Goal: Check status: Check status

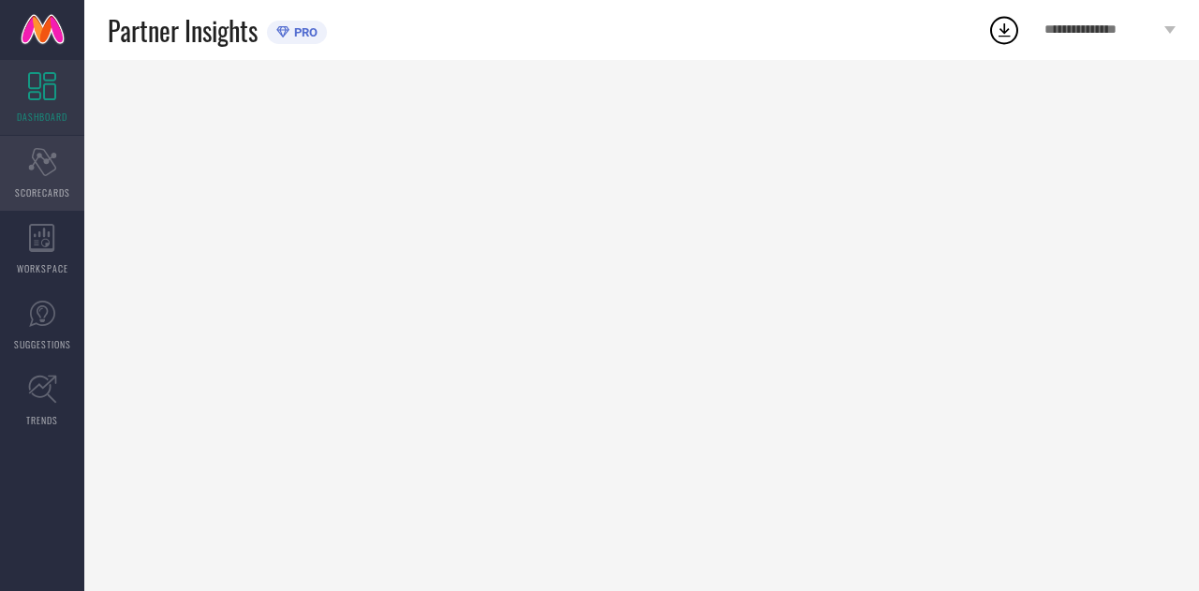
click at [34, 148] on icon "Scorecard" at bounding box center [42, 162] width 29 height 28
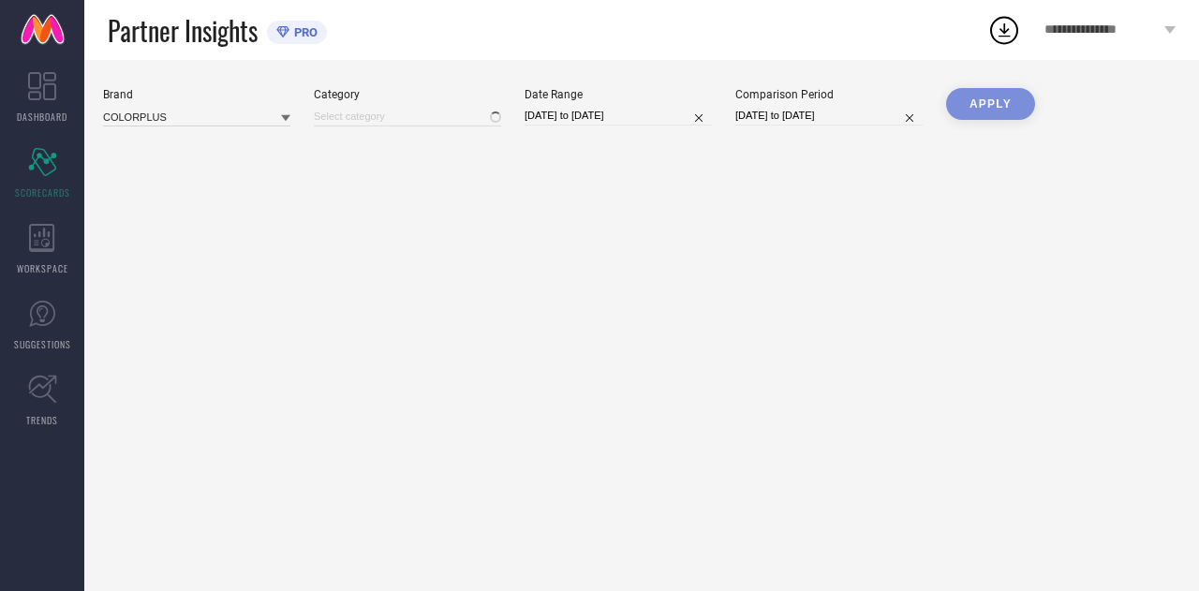
type input "All"
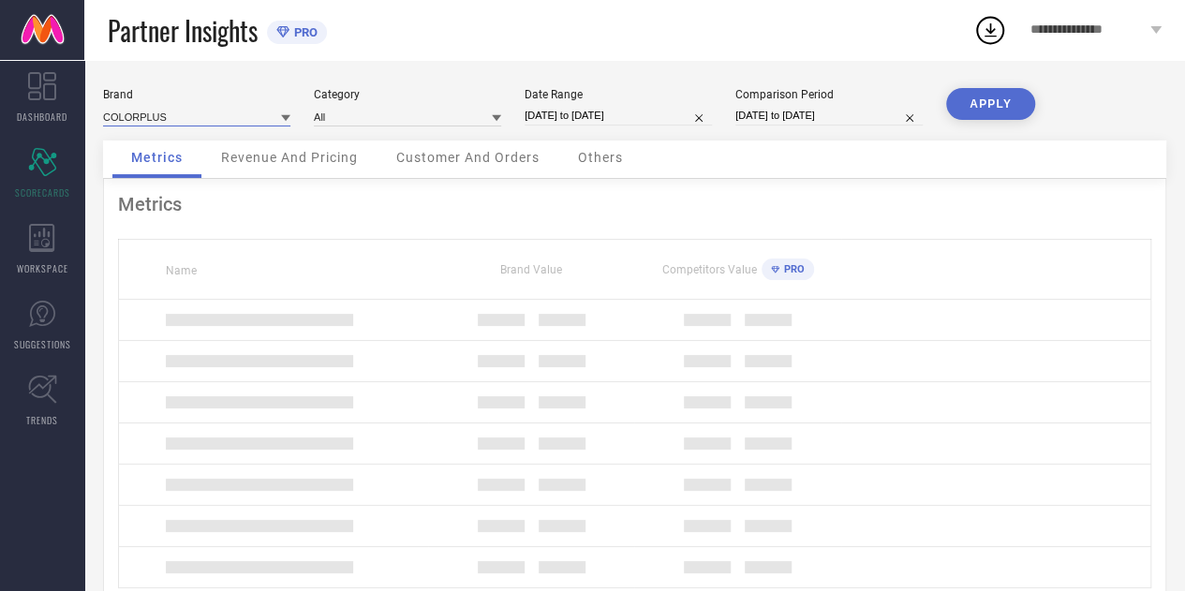
click at [206, 119] on input at bounding box center [196, 117] width 187 height 20
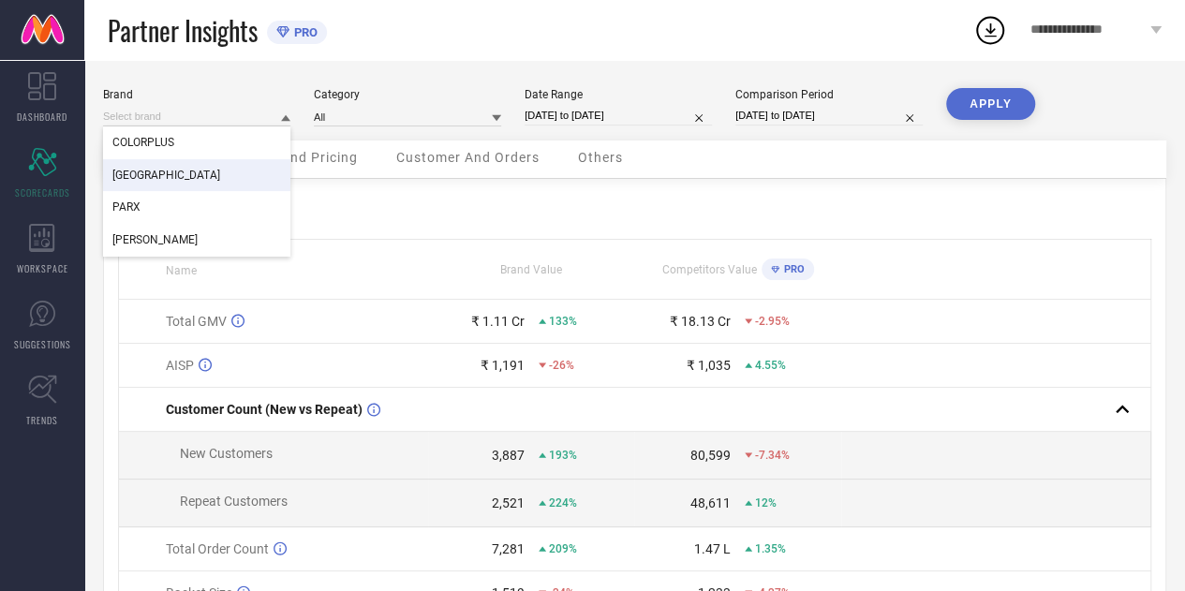
click at [170, 171] on span "[GEOGRAPHIC_DATA]" at bounding box center [166, 175] width 108 height 13
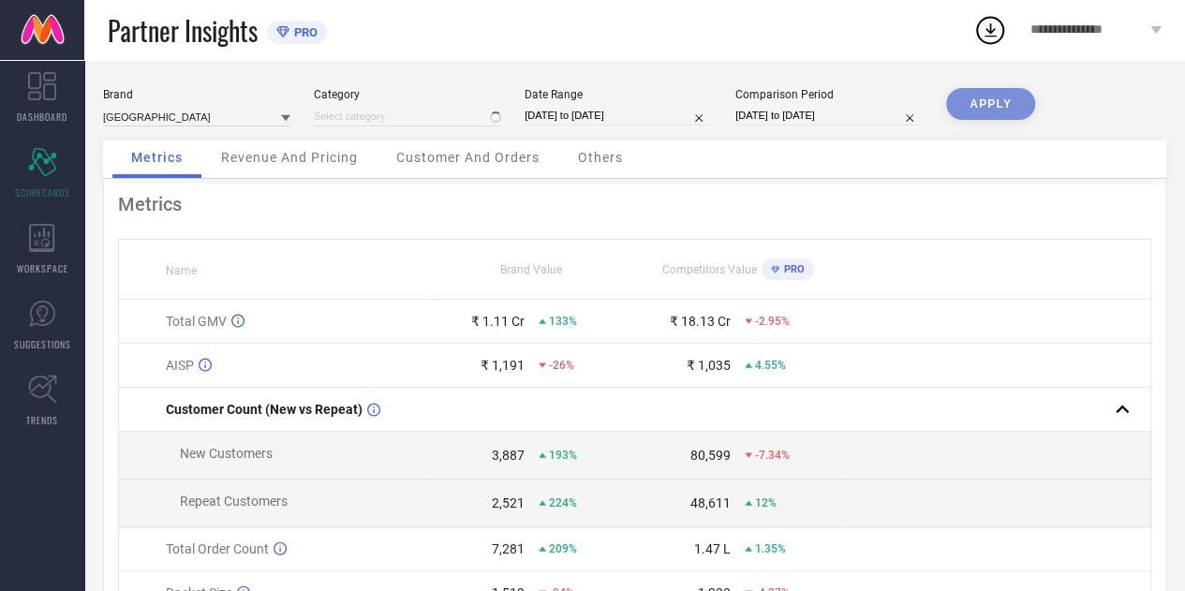
type input "All"
click at [339, 121] on input at bounding box center [407, 117] width 187 height 20
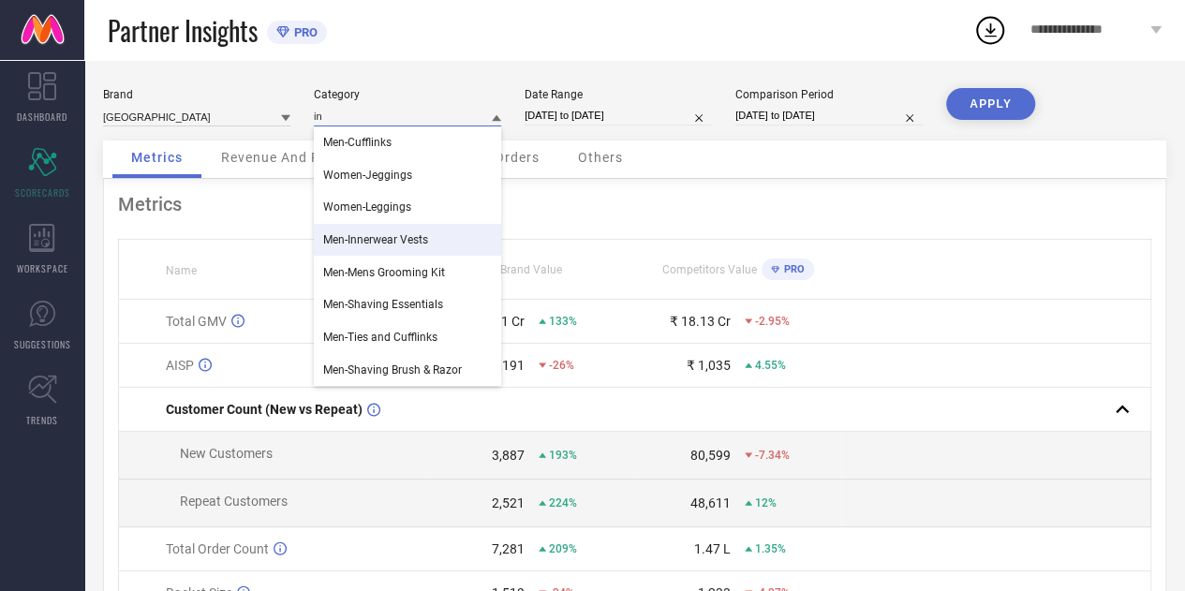
type input "i"
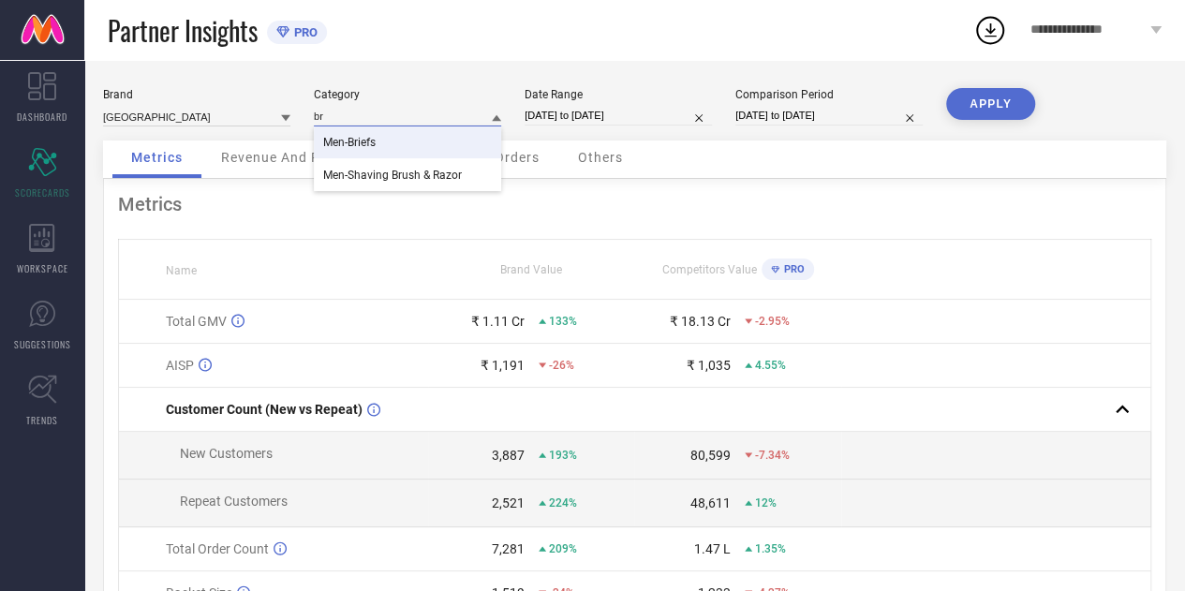
type input "br"
click at [390, 141] on div "Men-Briefs" at bounding box center [407, 142] width 187 height 32
select select "6"
select select "2025"
select select "7"
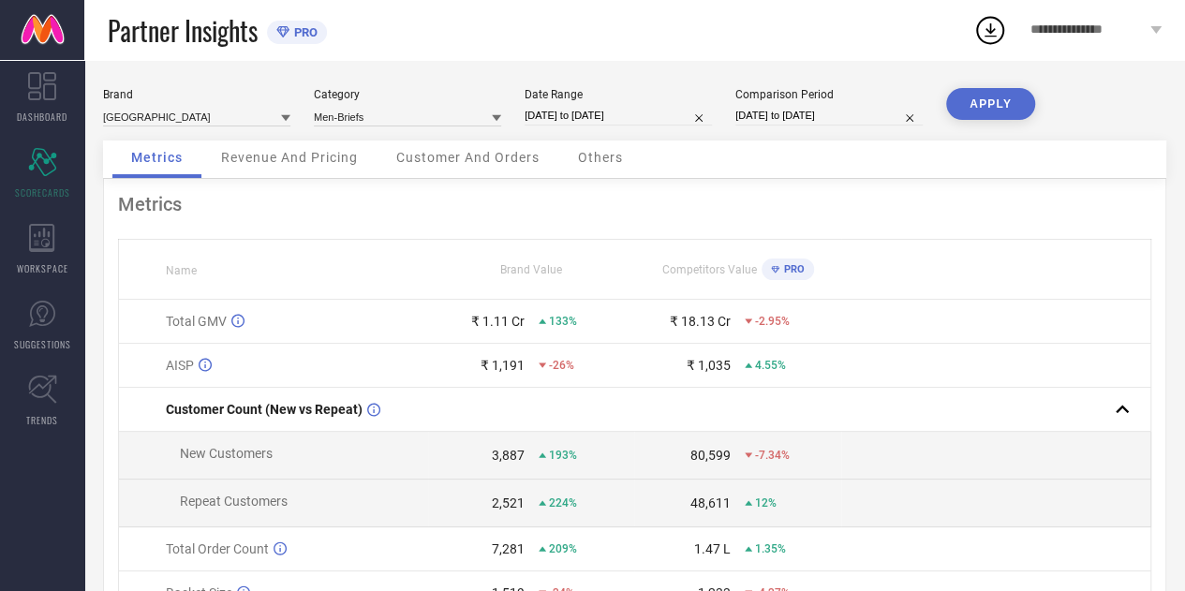
select select "2025"
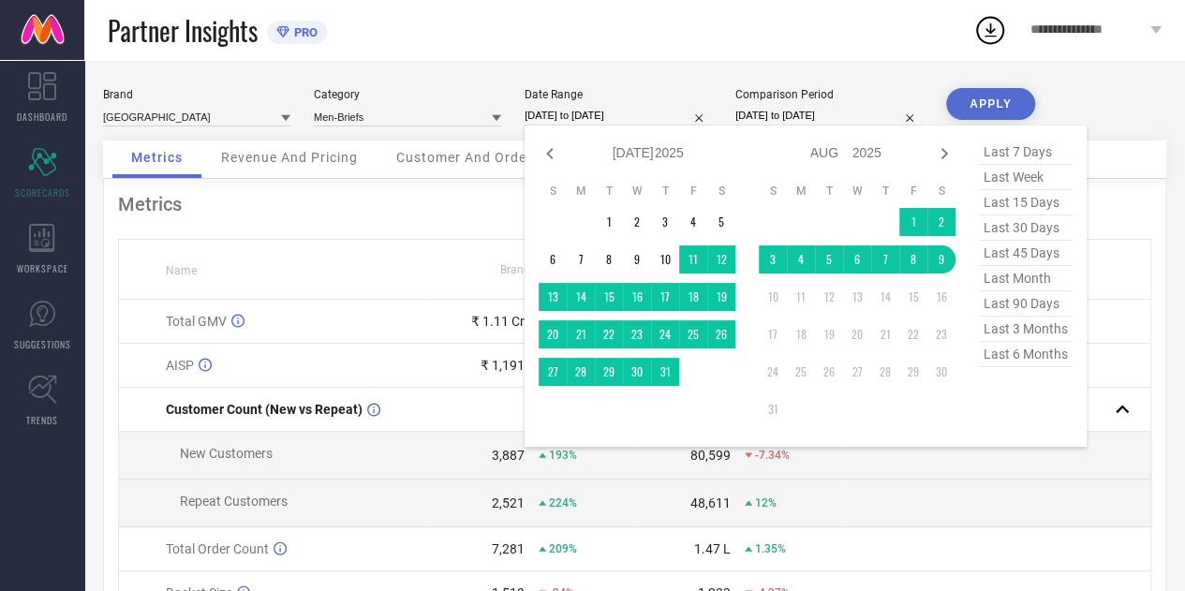
click at [598, 120] on input "[DATE] to [DATE]" at bounding box center [617, 116] width 187 height 20
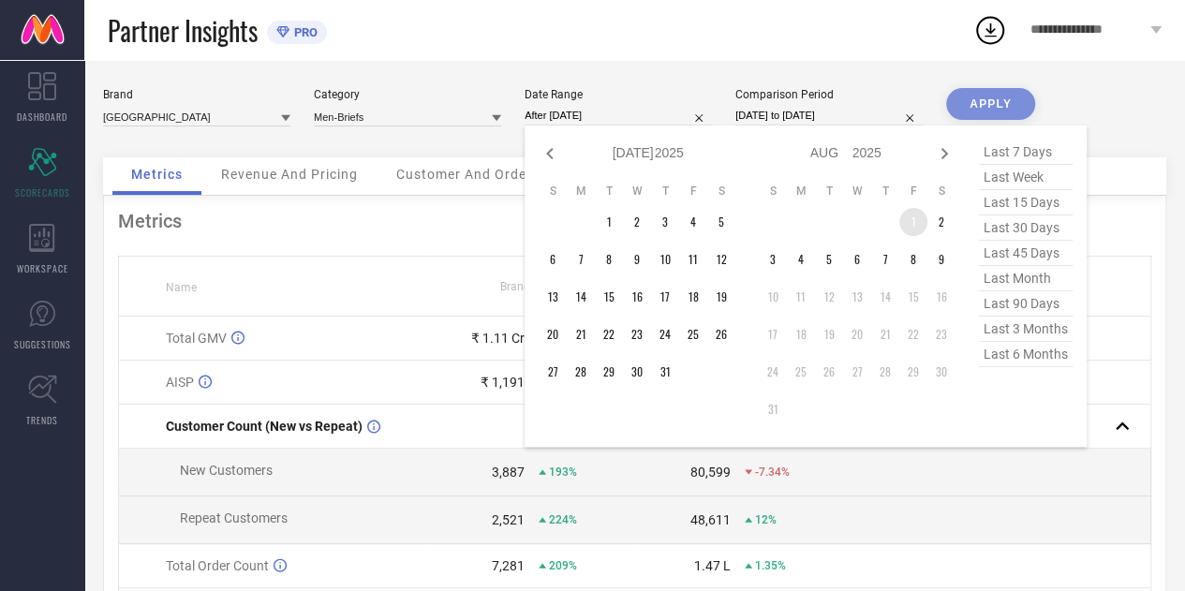
click at [906, 220] on td "1" at bounding box center [913, 222] width 28 height 28
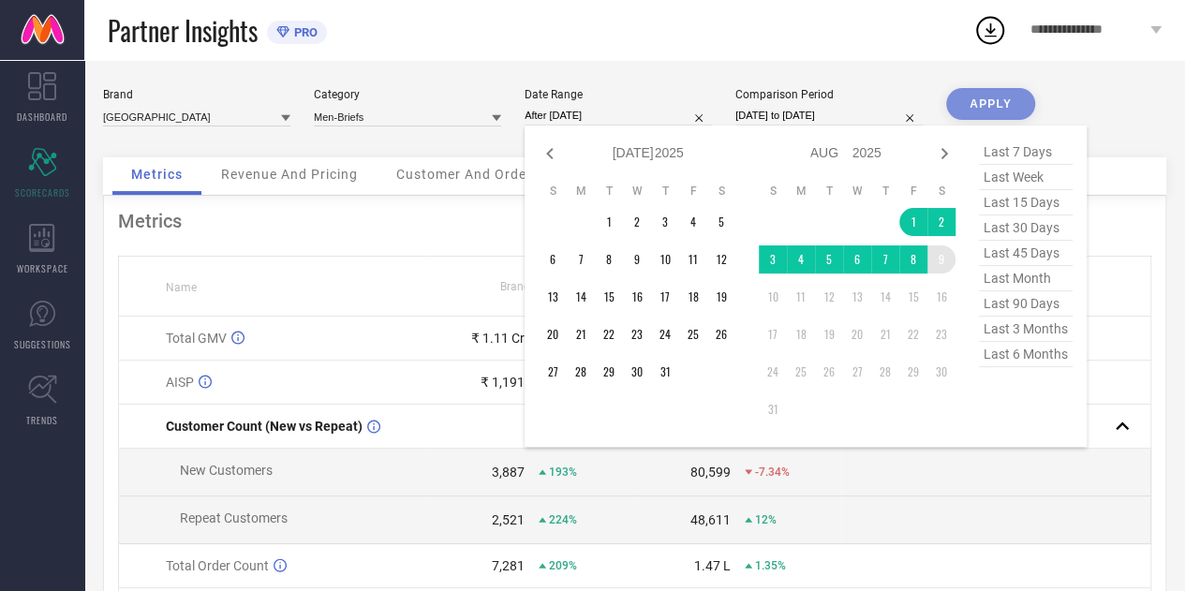
type input "[DATE] to [DATE]"
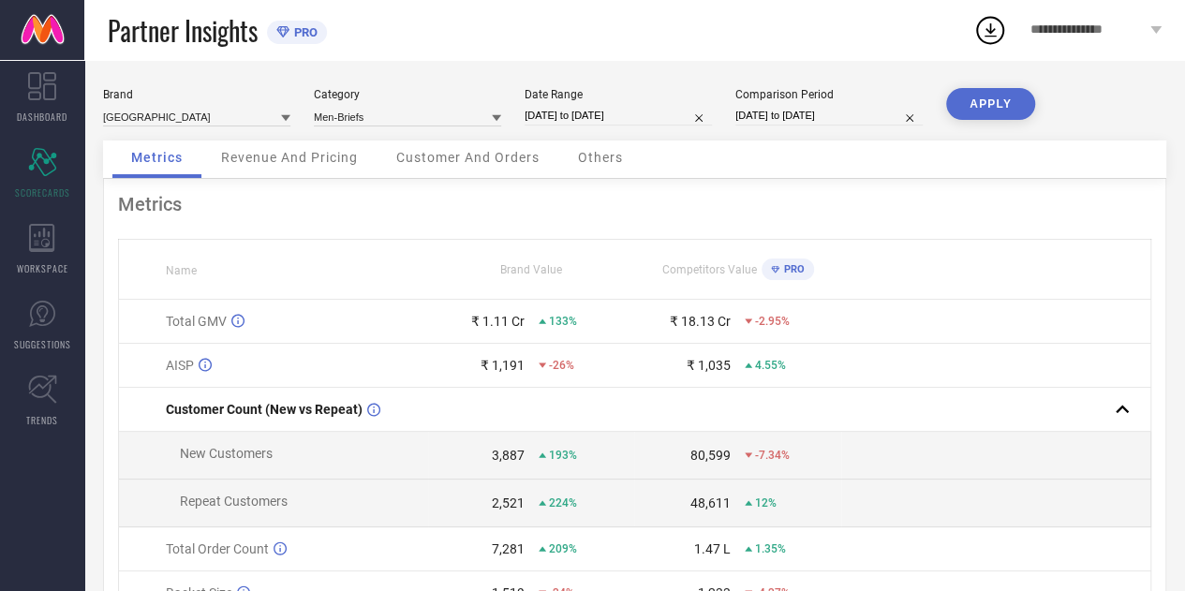
click at [994, 98] on button "APPLY" at bounding box center [990, 104] width 89 height 32
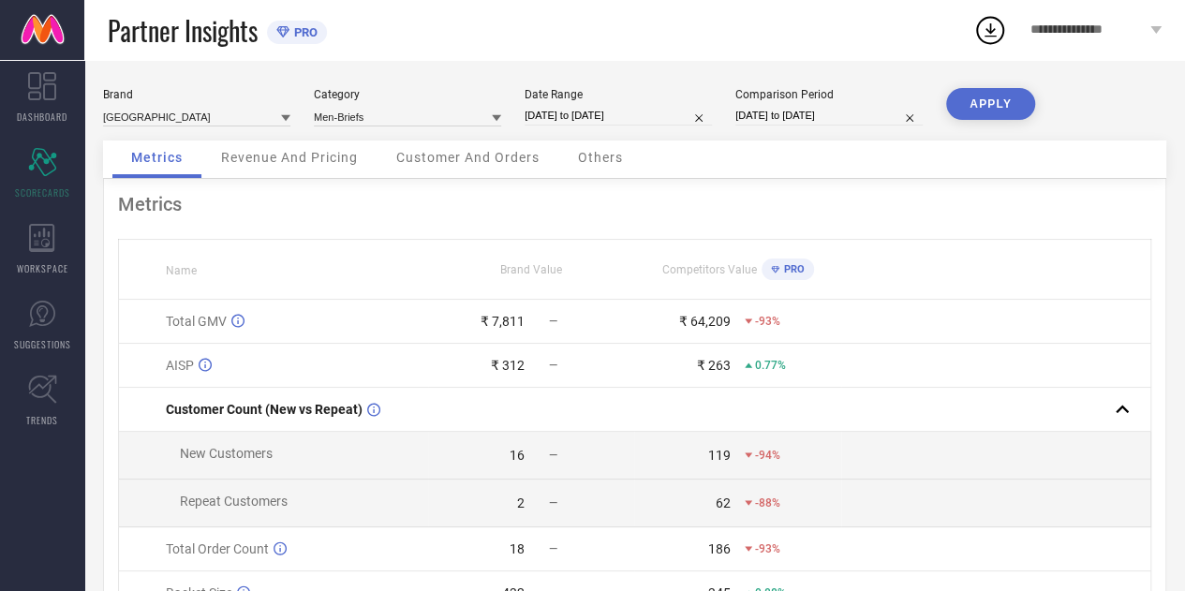
click at [994, 98] on button "APPLY" at bounding box center [990, 104] width 89 height 32
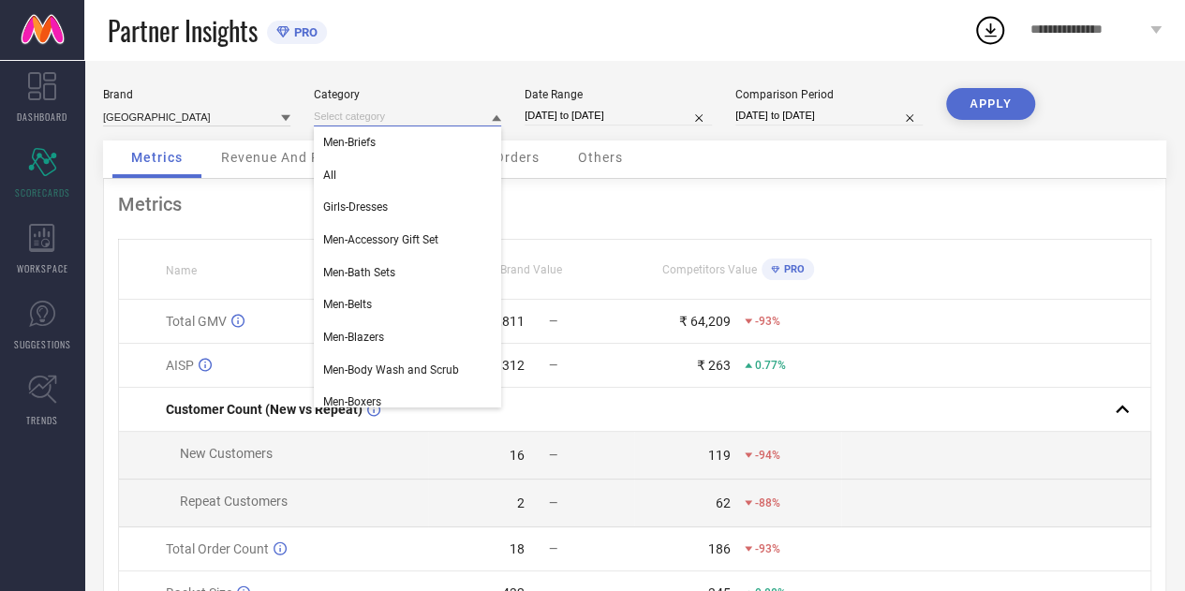
click at [462, 120] on input at bounding box center [407, 117] width 187 height 20
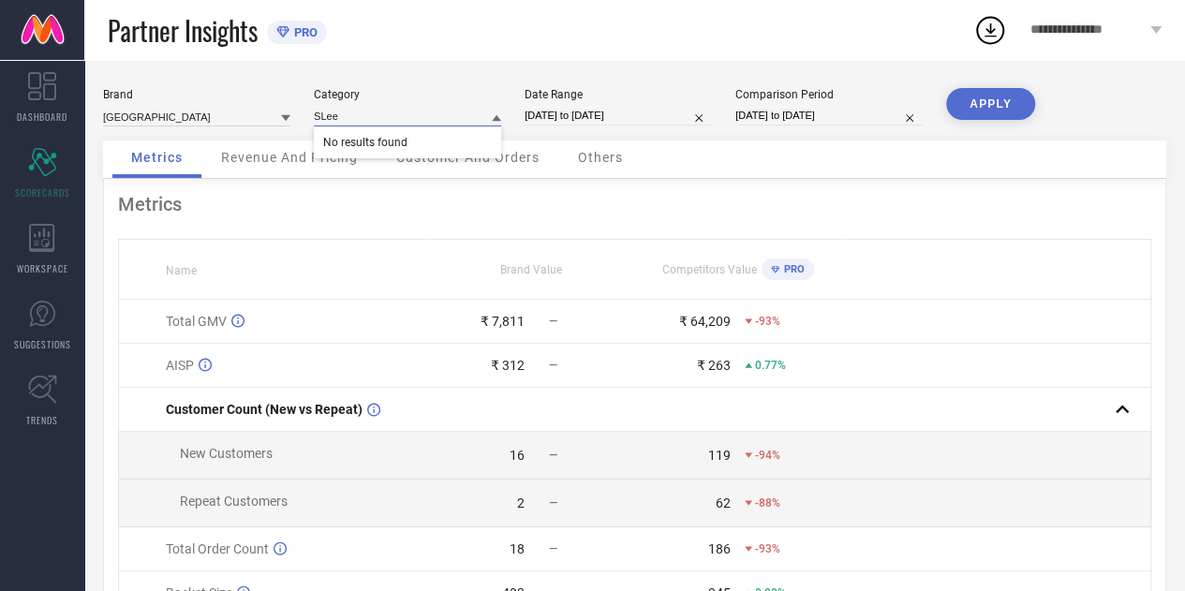
type input "SLee"
